Goal: Information Seeking & Learning: Learn about a topic

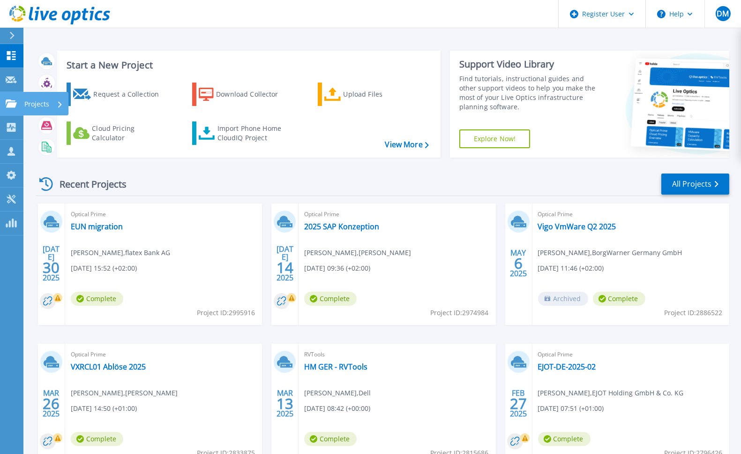
click at [12, 106] on icon at bounding box center [11, 103] width 11 height 8
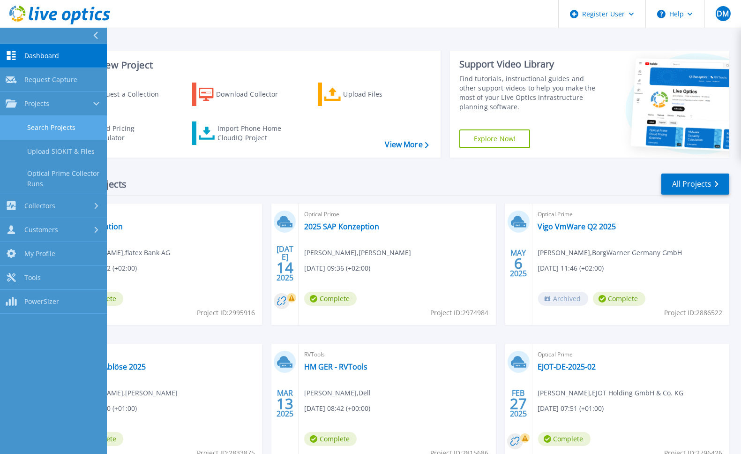
click at [50, 125] on link "Search Projects" at bounding box center [53, 128] width 107 height 24
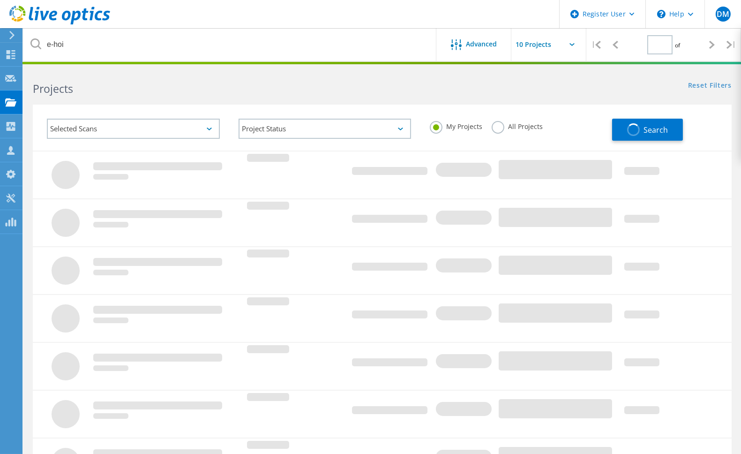
type input "1"
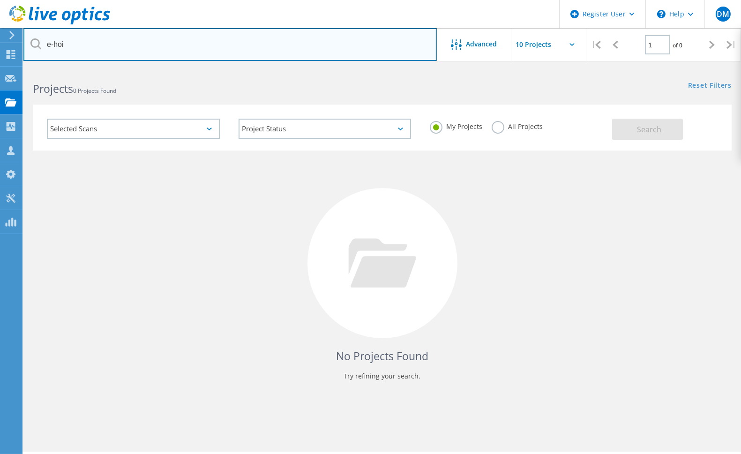
drag, startPoint x: 69, startPoint y: 48, endPoint x: 31, endPoint y: 49, distance: 38.0
click at [31, 49] on div "e-hoi" at bounding box center [229, 44] width 413 height 33
paste input "2844028"
type input "2844028"
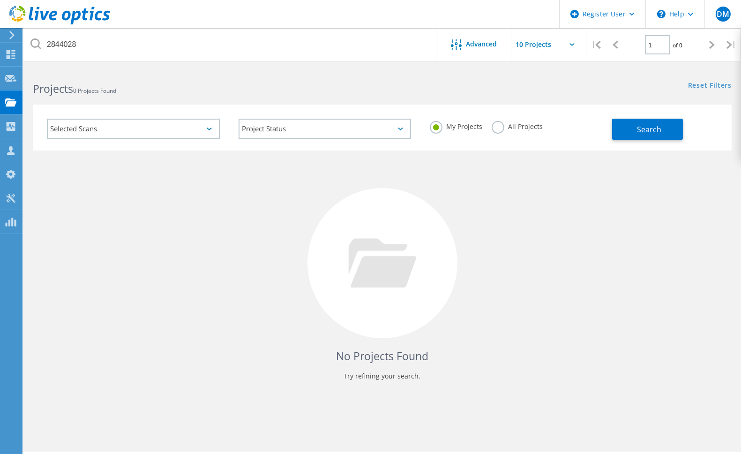
click at [500, 125] on label "All Projects" at bounding box center [517, 125] width 51 height 9
click at [0, 0] on input "All Projects" at bounding box center [0, 0] width 0 height 0
click at [636, 133] on button "Search" at bounding box center [647, 129] width 71 height 21
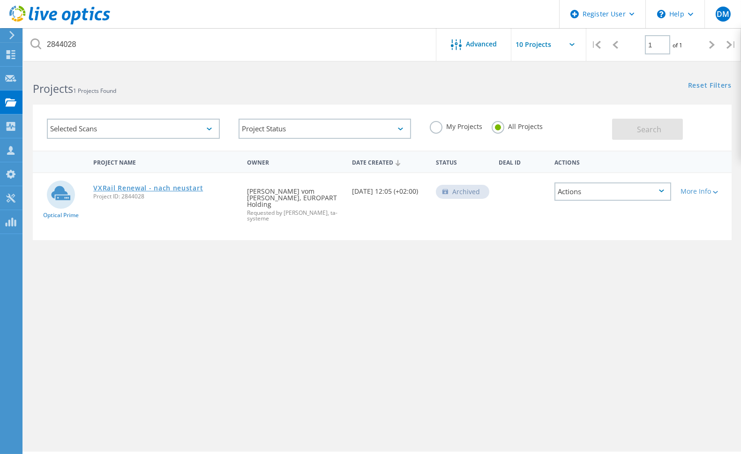
click at [162, 185] on link "VXRail Renewal - nach neustart" at bounding box center [148, 188] width 110 height 7
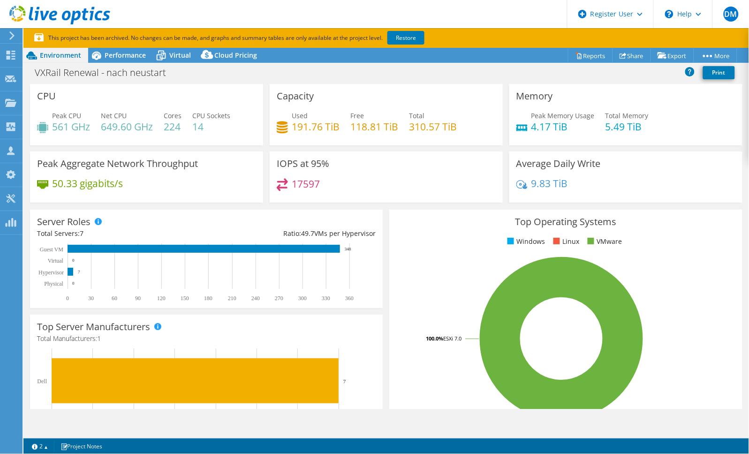
select select "EUFrankfurt"
select select "USD"
click at [122, 57] on span "Performance" at bounding box center [125, 55] width 41 height 9
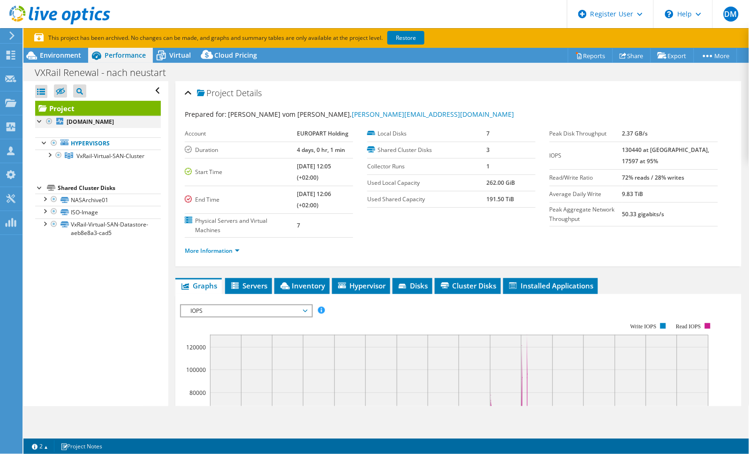
click at [37, 120] on div at bounding box center [39, 120] width 9 height 9
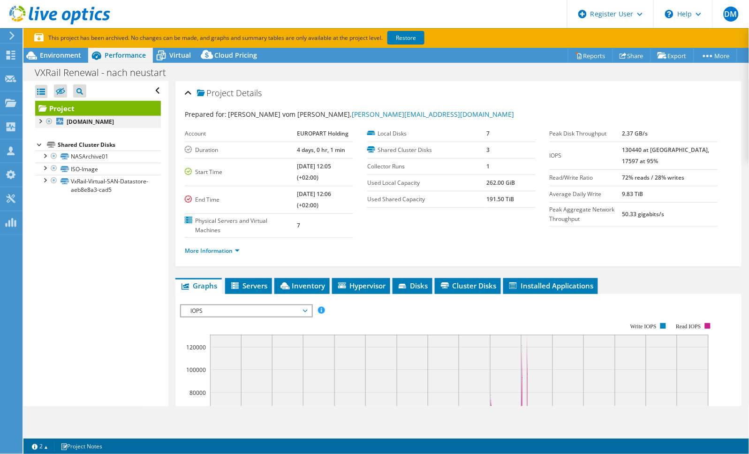
click at [37, 120] on div at bounding box center [39, 120] width 9 height 9
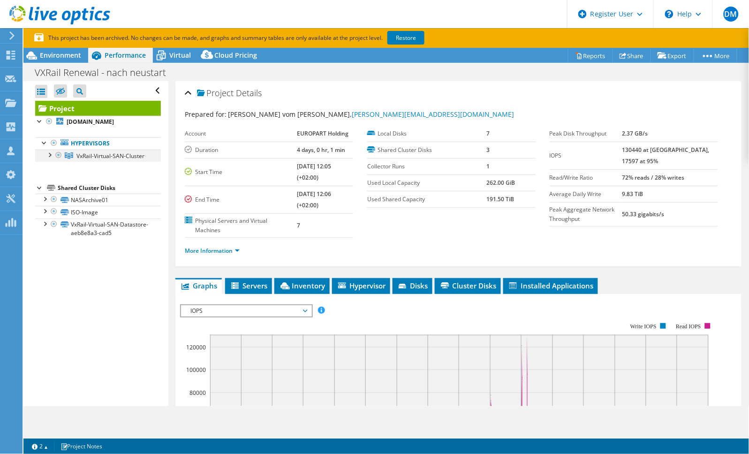
click at [45, 159] on div at bounding box center [49, 154] width 9 height 9
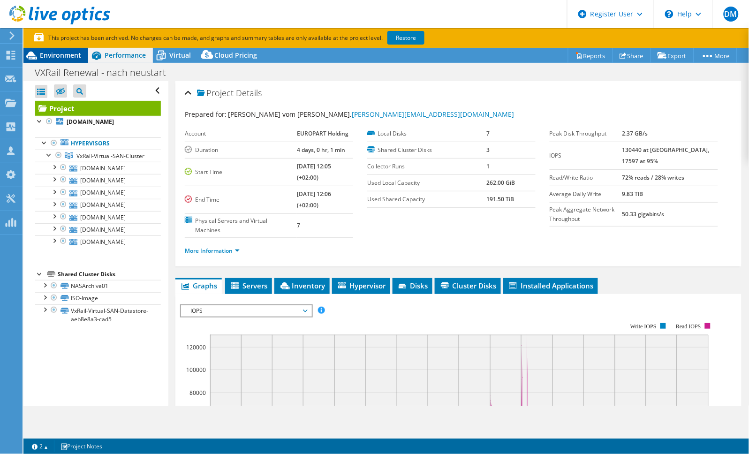
click at [62, 51] on span "Environment" at bounding box center [60, 55] width 41 height 9
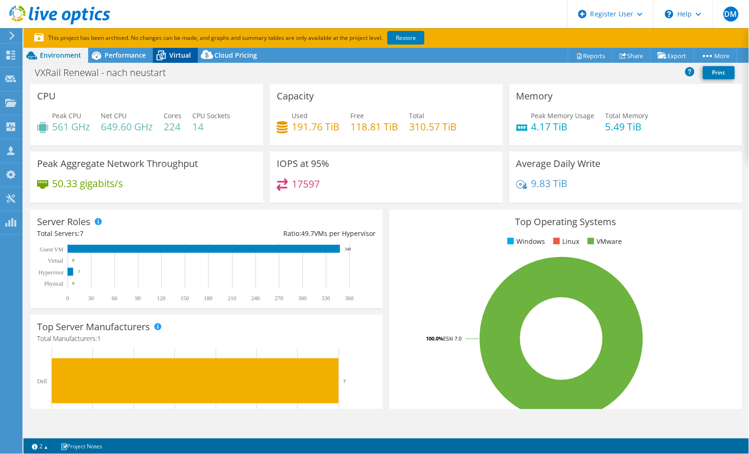
click at [175, 53] on span "Virtual" at bounding box center [180, 55] width 22 height 9
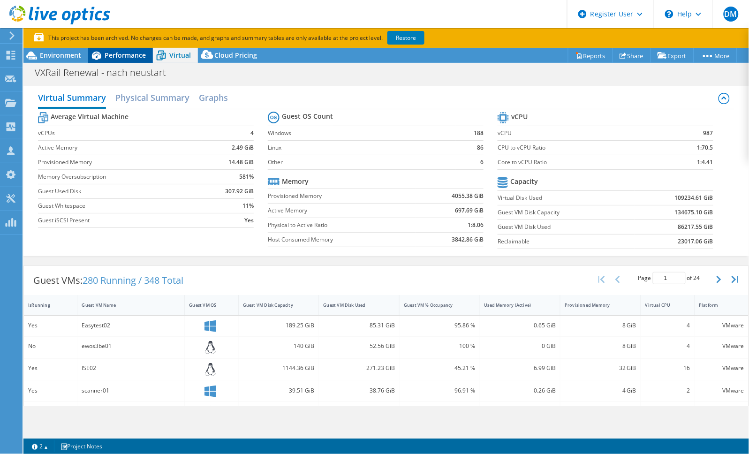
click at [116, 55] on span "Performance" at bounding box center [125, 55] width 41 height 9
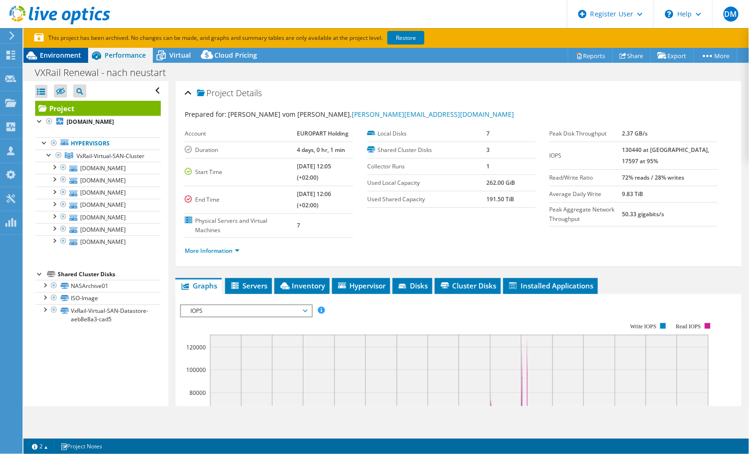
click at [64, 57] on span "Environment" at bounding box center [60, 55] width 41 height 9
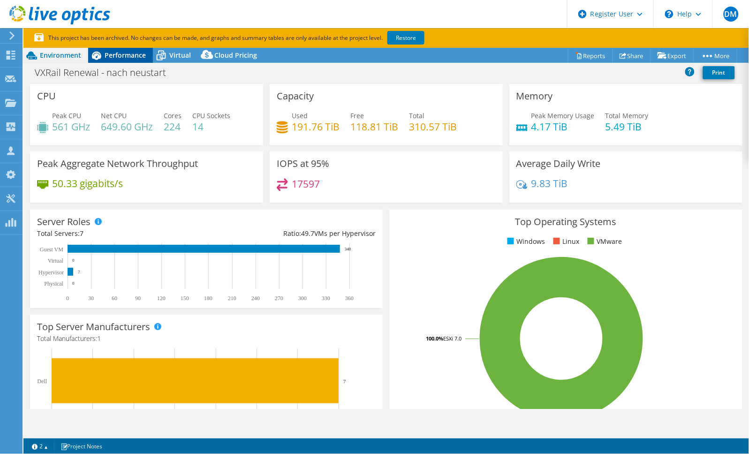
click at [125, 53] on span "Performance" at bounding box center [125, 55] width 41 height 9
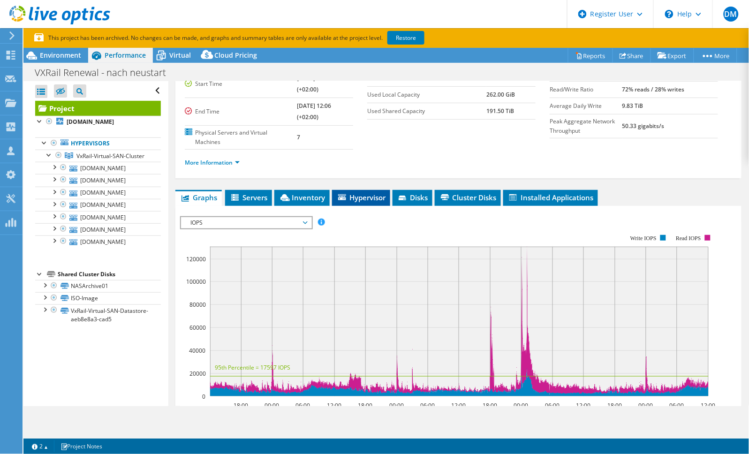
scroll to position [88, 0]
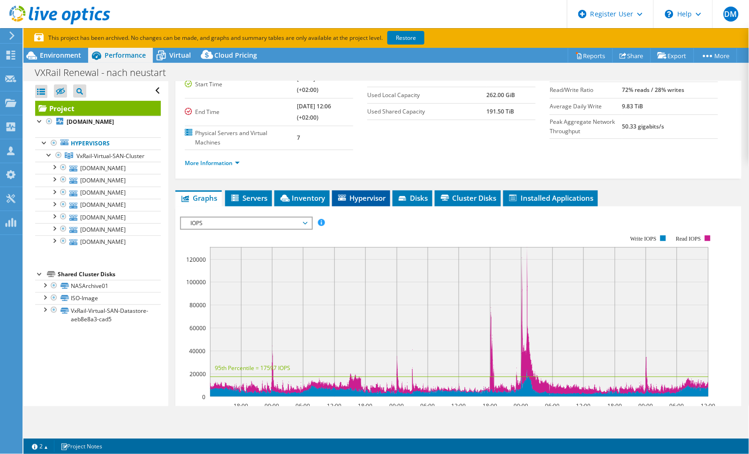
click at [365, 200] on span "Hypervisor" at bounding box center [361, 197] width 49 height 9
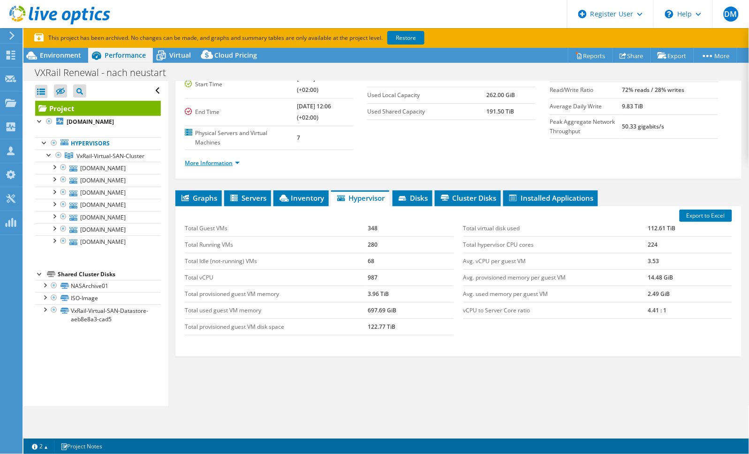
click at [233, 164] on link "More Information" at bounding box center [212, 163] width 55 height 8
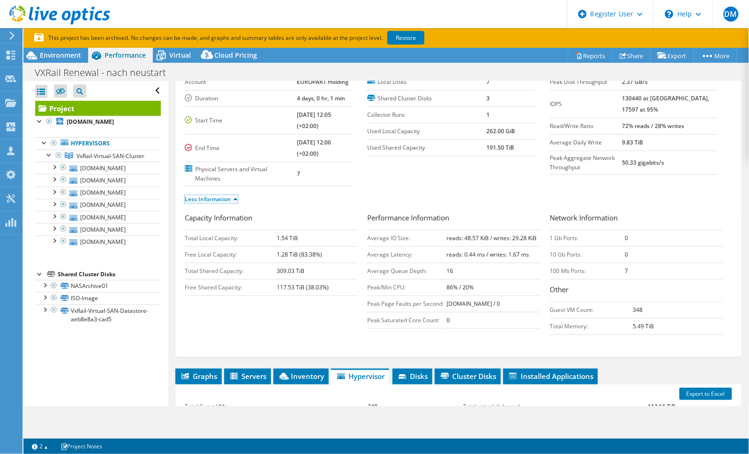
scroll to position [52, 0]
click at [171, 54] on span "Virtual" at bounding box center [180, 55] width 22 height 9
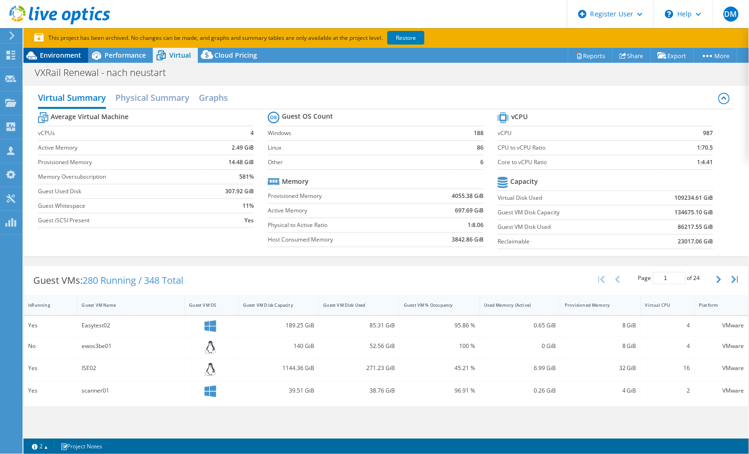
click at [58, 55] on span "Environment" at bounding box center [60, 55] width 41 height 9
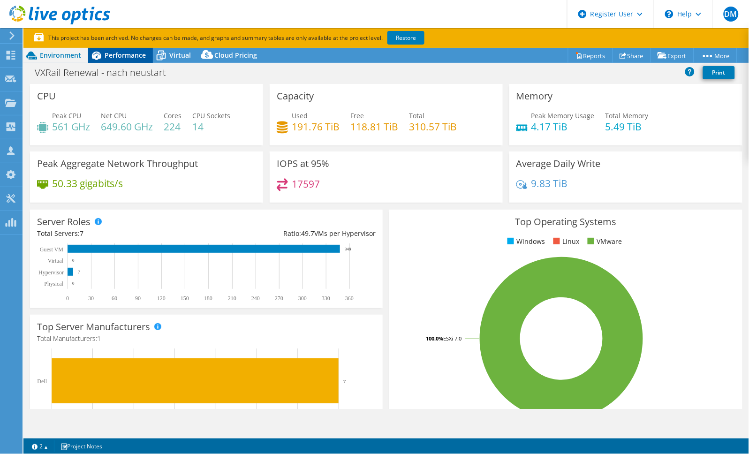
click at [116, 53] on span "Performance" at bounding box center [125, 55] width 41 height 9
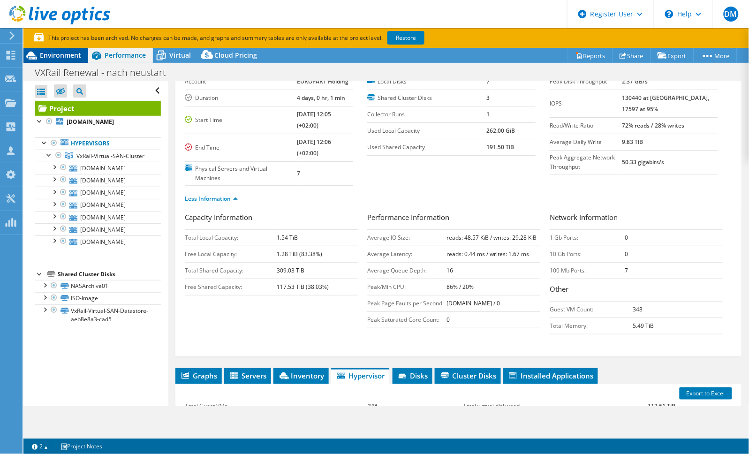
click at [62, 57] on span "Environment" at bounding box center [60, 55] width 41 height 9
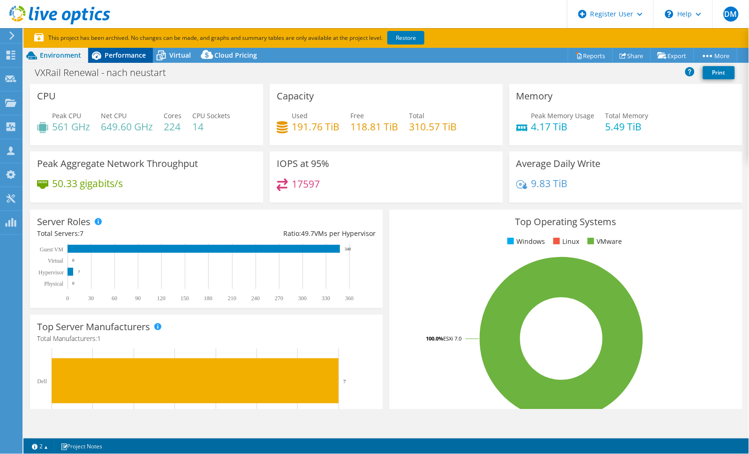
click at [123, 57] on span "Performance" at bounding box center [125, 55] width 41 height 9
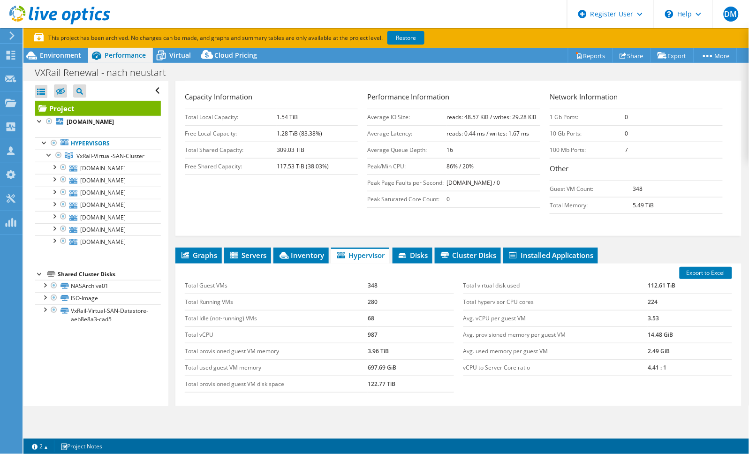
scroll to position [242, 0]
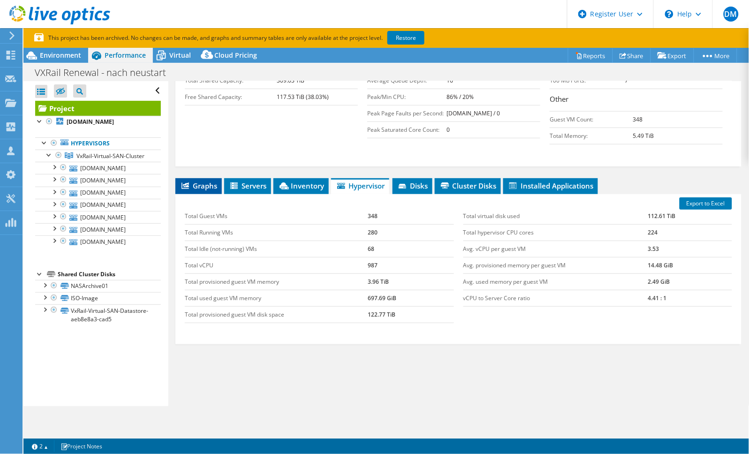
click at [204, 179] on li "Graphs" at bounding box center [198, 186] width 46 height 16
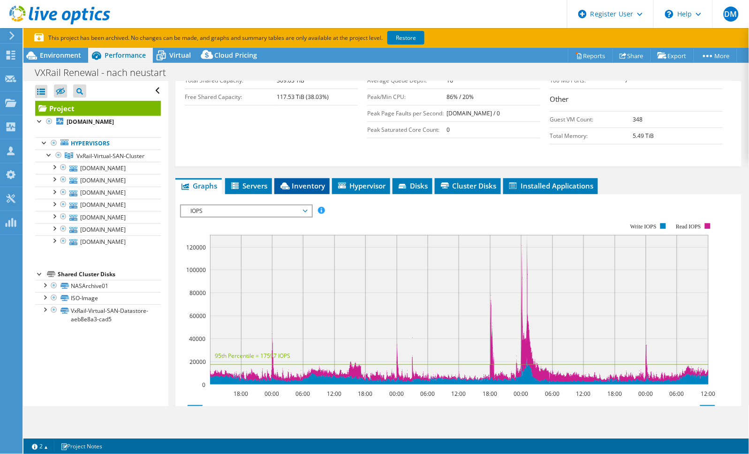
click at [311, 179] on li "Inventory" at bounding box center [301, 186] width 55 height 16
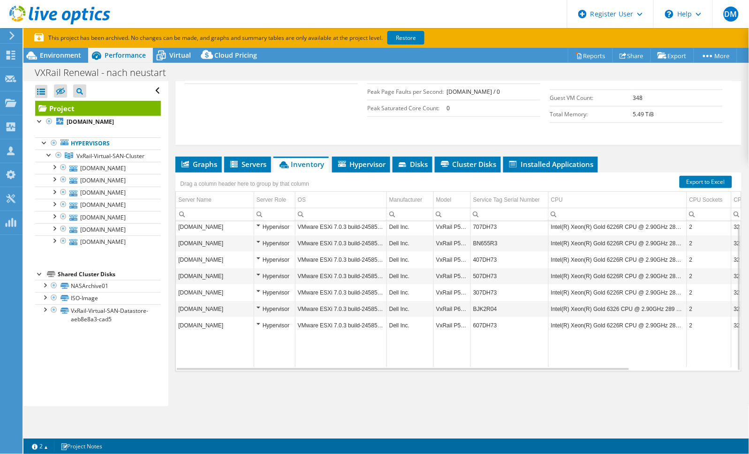
scroll to position [3, 0]
click at [207, 159] on span "Graphs" at bounding box center [198, 163] width 37 height 9
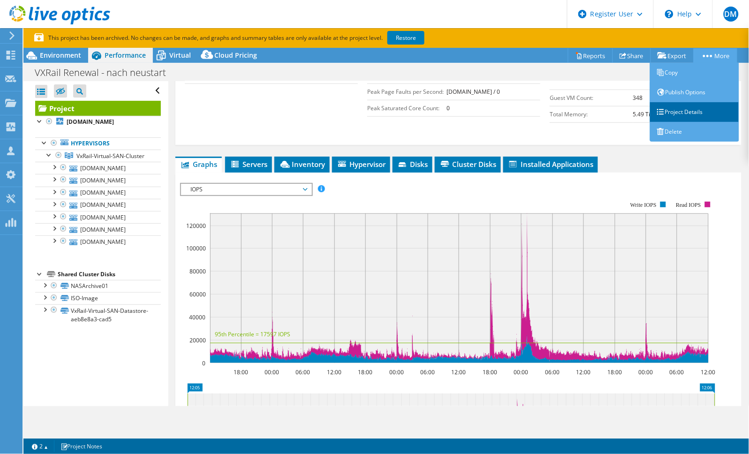
click at [669, 107] on link "Project Details" at bounding box center [694, 112] width 89 height 20
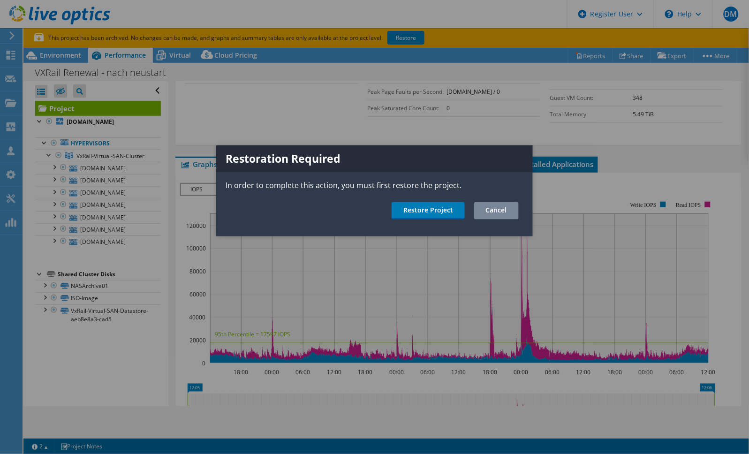
click at [502, 204] on link "Cancel" at bounding box center [496, 210] width 45 height 17
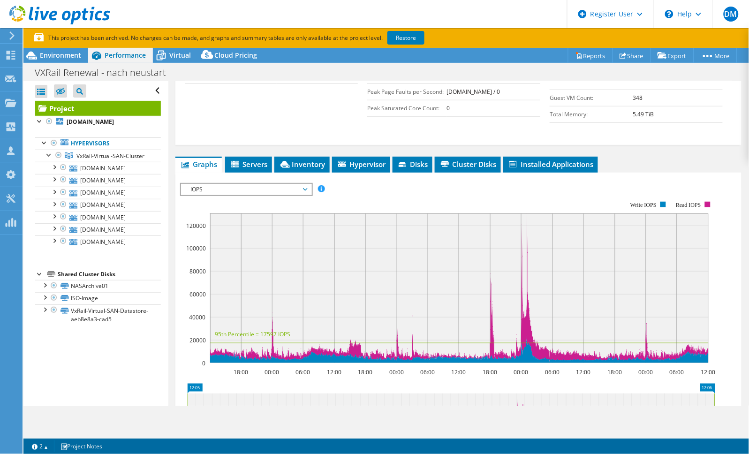
click at [302, 188] on span "IOPS" at bounding box center [246, 189] width 121 height 11
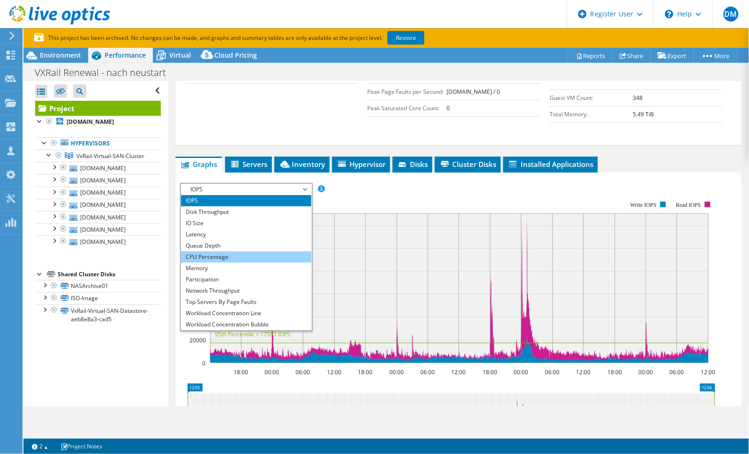
click at [244, 251] on li "CPU Percentage" at bounding box center [246, 256] width 130 height 11
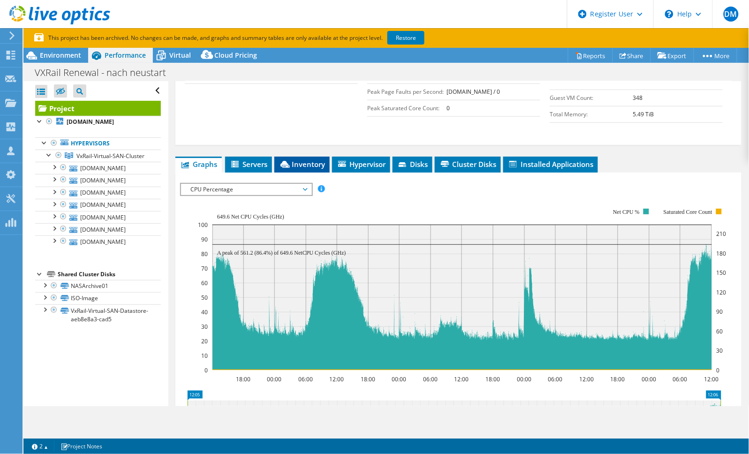
click at [309, 161] on span "Inventory" at bounding box center [302, 163] width 46 height 9
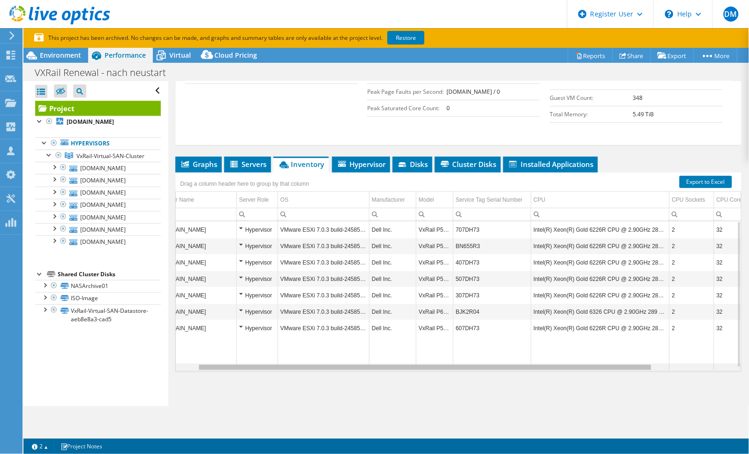
scroll to position [0, 0]
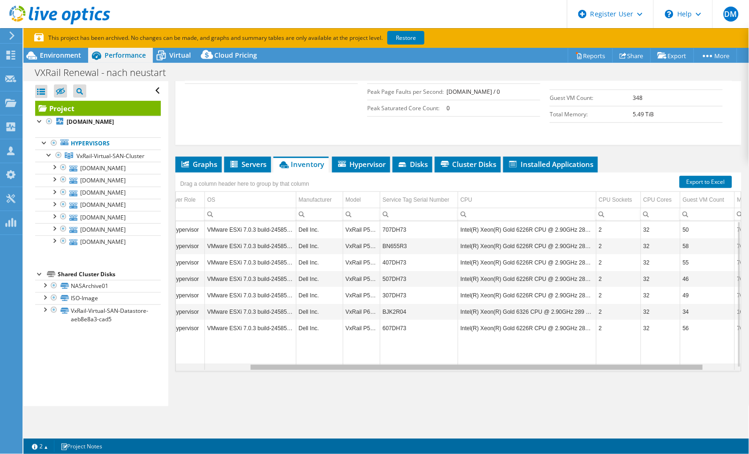
drag, startPoint x: 585, startPoint y: 366, endPoint x: 677, endPoint y: 359, distance: 91.7
click at [677, 359] on body "DM Dell User Dirk Mueller Dirk.Mueller@dell.com Dell My Profile Log Out \n Help…" at bounding box center [374, 227] width 749 height 454
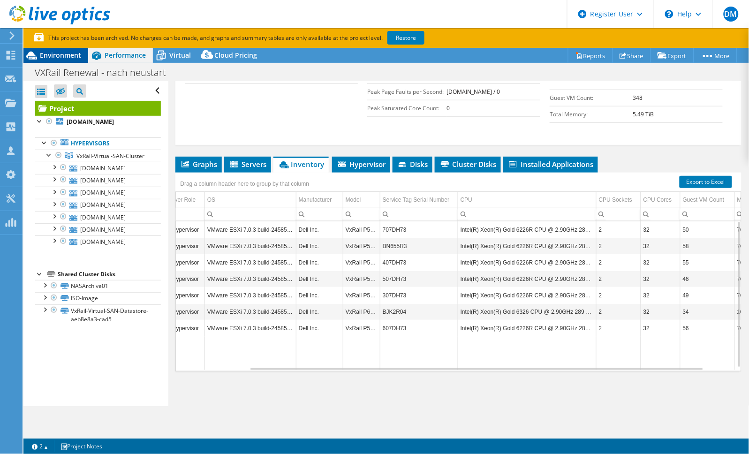
click at [59, 53] on span "Environment" at bounding box center [60, 55] width 41 height 9
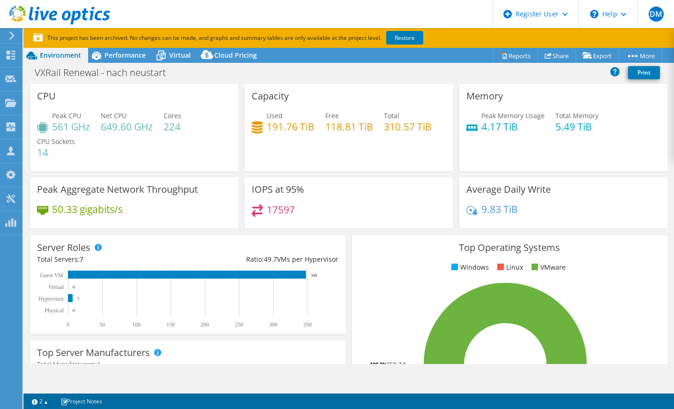
select select "EUFrankfurt"
select select "USD"
